Goal: Task Accomplishment & Management: Manage account settings

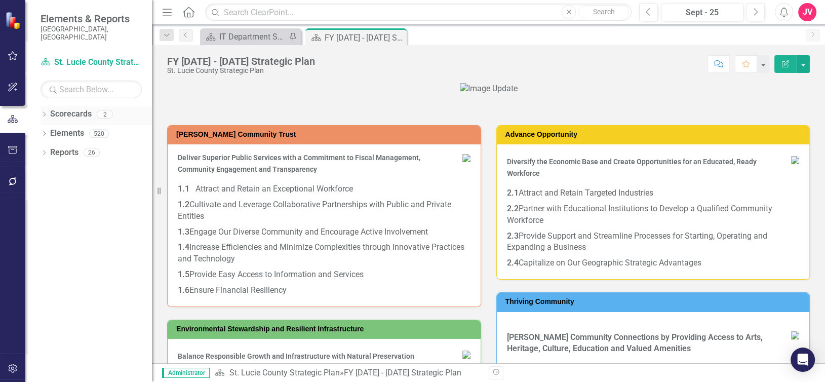
click at [78, 110] on link "Scorecards" at bounding box center [71, 114] width 42 height 12
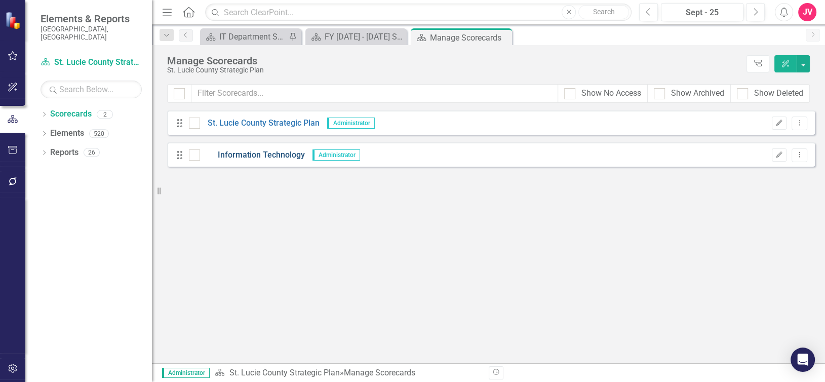
click at [261, 154] on link "Information Technology" at bounding box center [252, 155] width 105 height 12
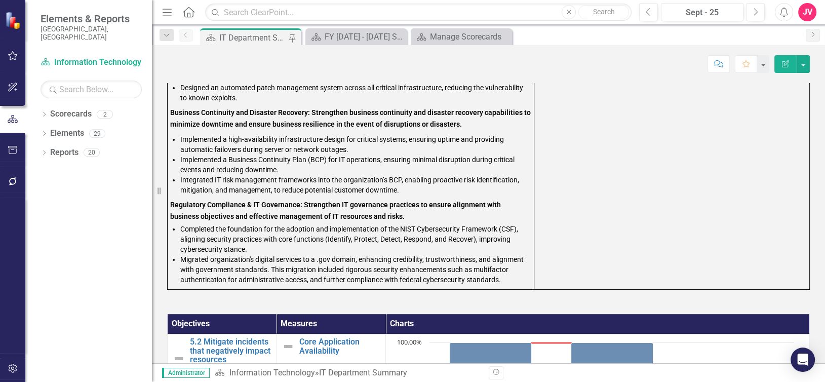
scroll to position [608, 0]
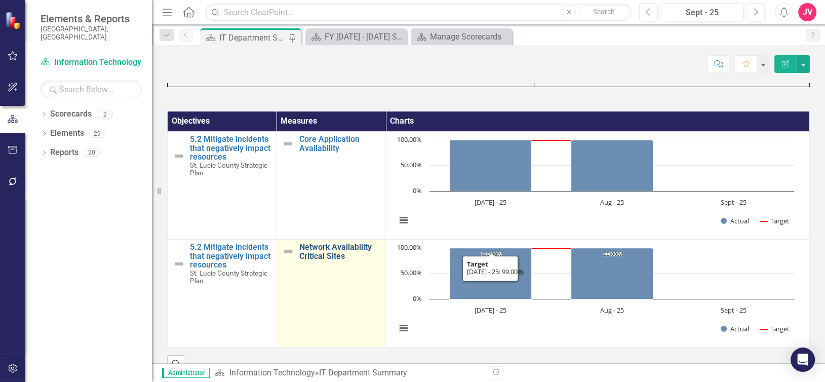
click at [335, 256] on link "Network Availability Critical Sites" at bounding box center [340, 252] width 82 height 18
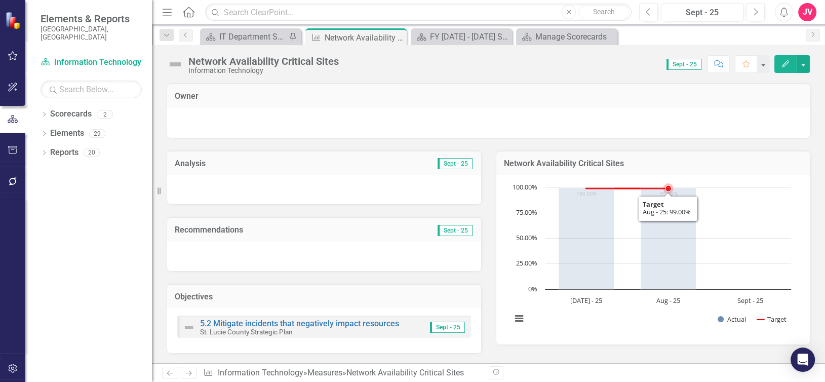
click at [658, 241] on rect "Interactive chart" at bounding box center [651, 258] width 290 height 152
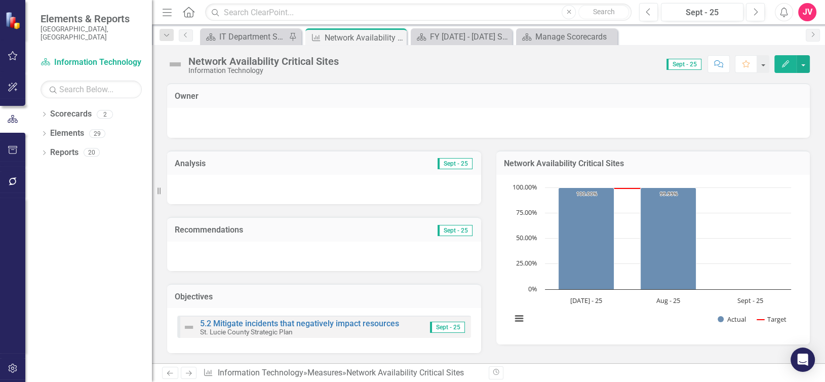
click at [658, 63] on icon "Edit" at bounding box center [785, 63] width 9 height 7
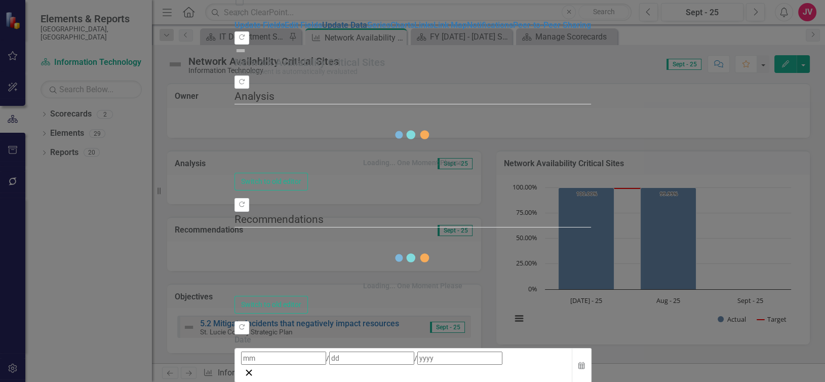
click at [322, 30] on link "Update Data" at bounding box center [344, 25] width 45 height 10
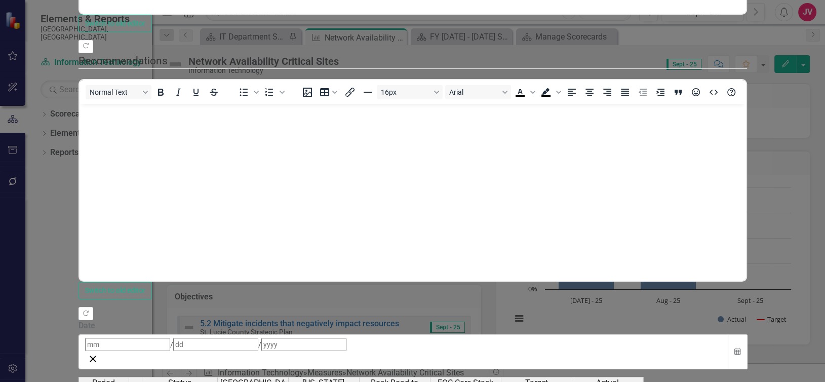
scroll to position [424, 0]
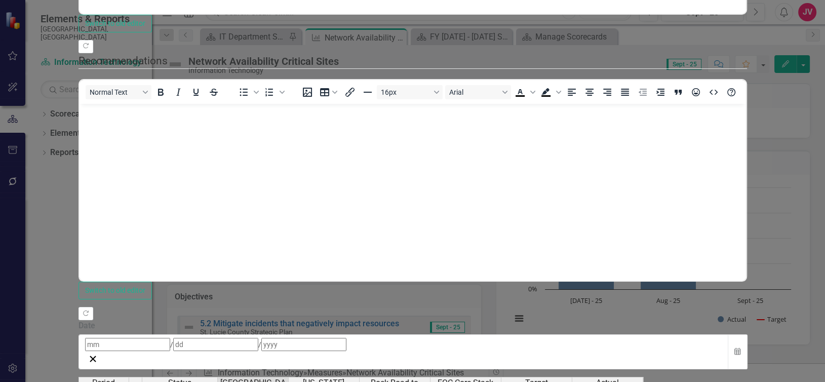
type textarea "100"
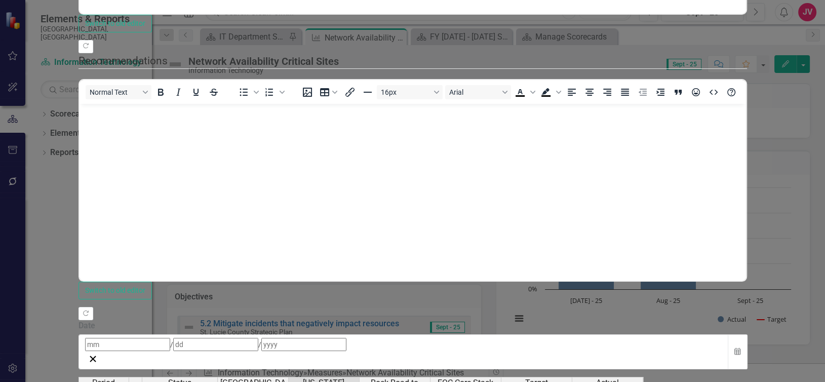
type textarea "9"
type textarea "99.993"
